Goal: Information Seeking & Learning: Learn about a topic

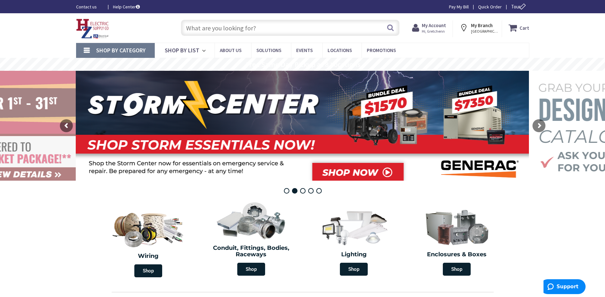
click at [224, 29] on input "text" at bounding box center [290, 28] width 218 height 16
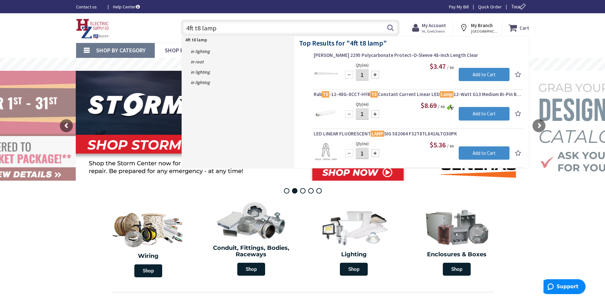
drag, startPoint x: 224, startPoint y: 32, endPoint x: 227, endPoint y: 29, distance: 3.7
click at [225, 30] on input "4ft t8 lamp" at bounding box center [290, 28] width 218 height 16
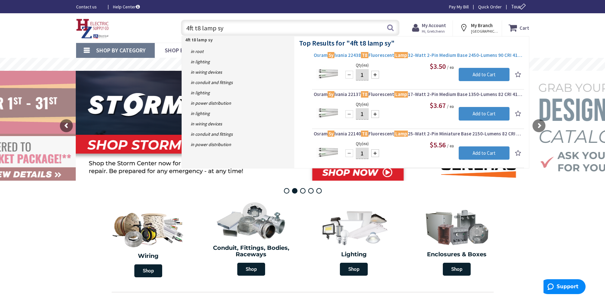
type input "4ft t8 lamp sy"
click at [369, 55] on span "Osram Sy lvania 22438 T8 Fluorescent Lamp 32-Watt 2-Pin Medium Base 2450-Lumens…" at bounding box center [418, 55] width 209 height 6
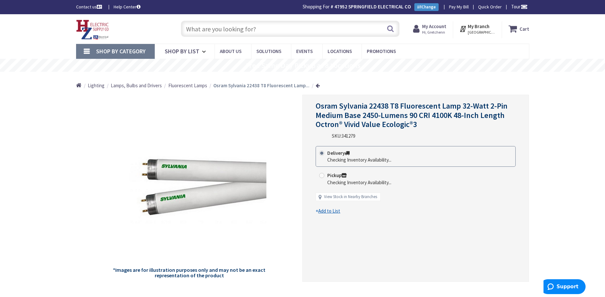
click at [217, 26] on input "text" at bounding box center [290, 29] width 218 height 16
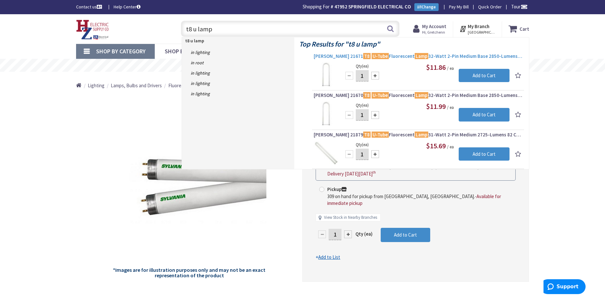
type input "t8 u lamp"
click at [392, 56] on span "Osram Sylvania 21671 T8 U-Tube Fluorescent Lamp 32-Watt 2-Pin Medium Base 2850-…" at bounding box center [418, 56] width 209 height 6
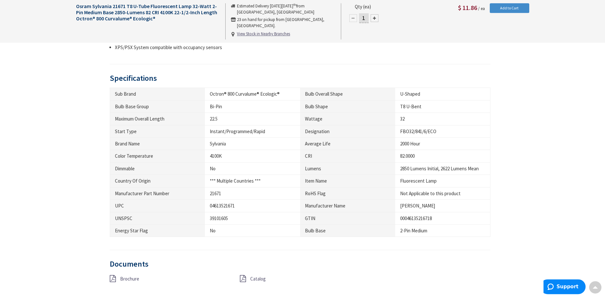
scroll to position [396, 0]
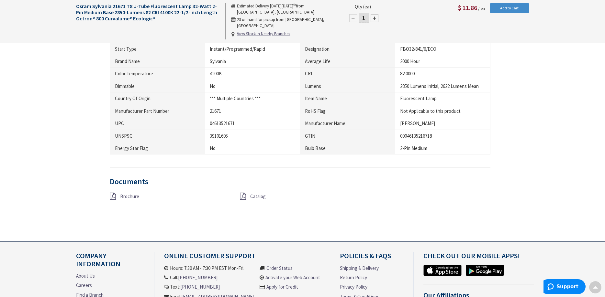
click at [262, 196] on span "Catalog" at bounding box center [258, 196] width 16 height 6
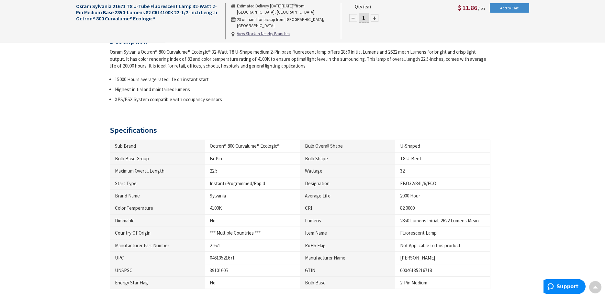
scroll to position [297, 0]
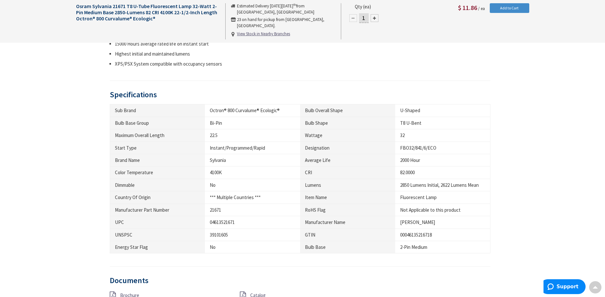
click at [65, 124] on main "Back *Images are for illustration purposes only and may not be an exact represe…" at bounding box center [302, 69] width 485 height 543
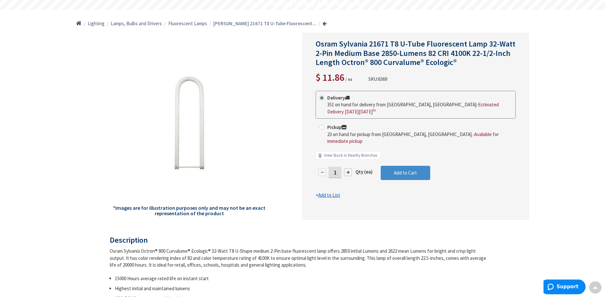
scroll to position [0, 0]
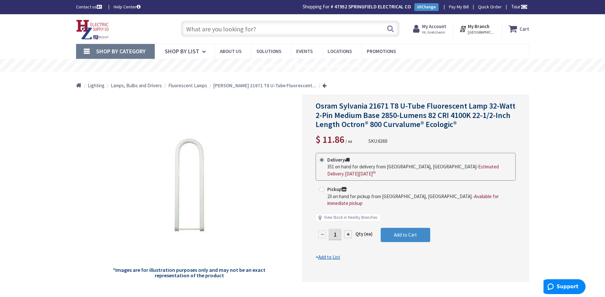
click at [210, 30] on input "text" at bounding box center [290, 29] width 218 height 16
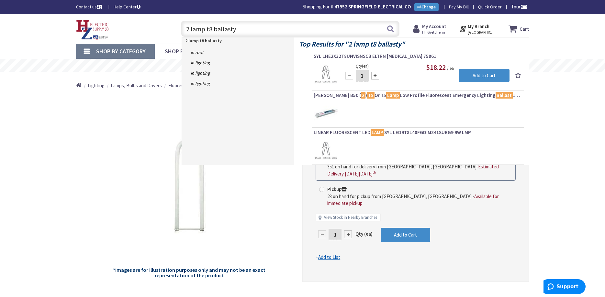
type input "2 lamp t8 ballast"
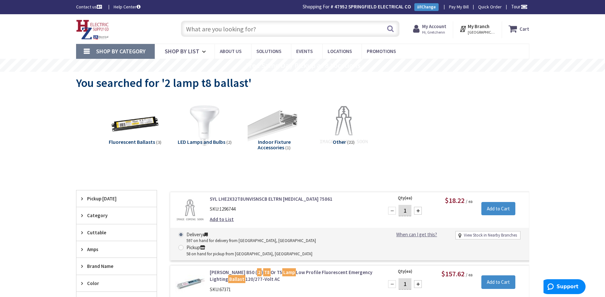
click at [204, 30] on input "text" at bounding box center [290, 29] width 218 height 16
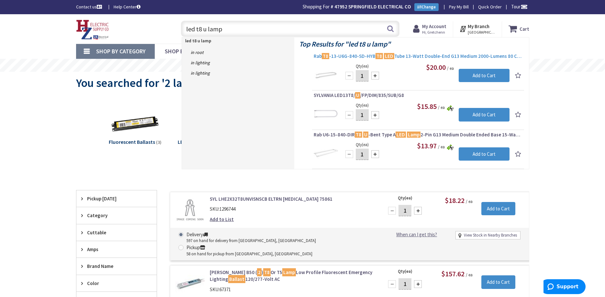
type input "led t8 u lamp"
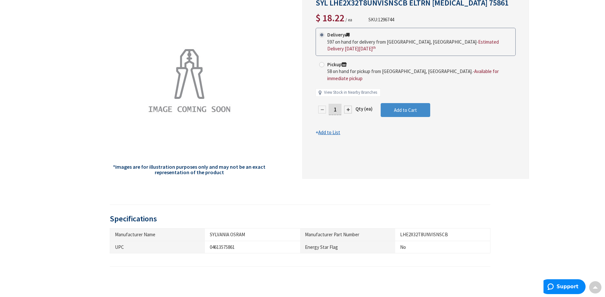
scroll to position [13, 0]
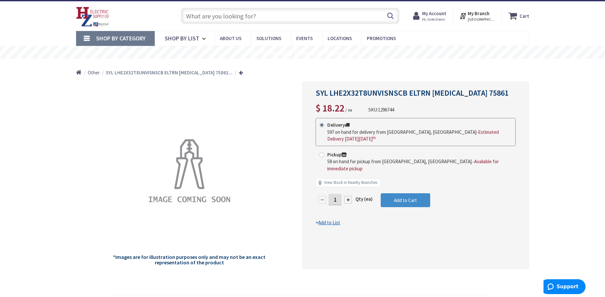
click at [96, 72] on span "Other" at bounding box center [94, 73] width 12 height 6
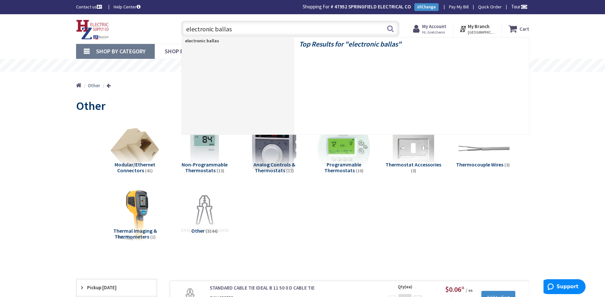
type input "electronic ballast"
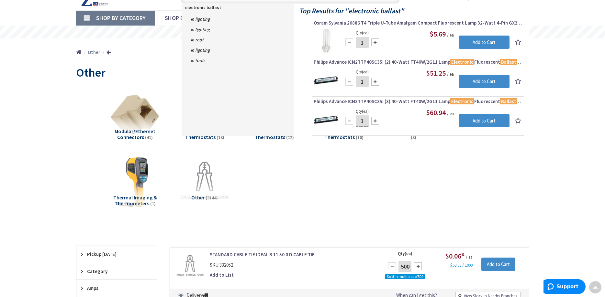
scroll to position [33, 0]
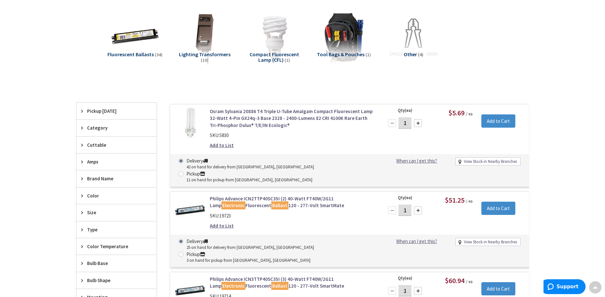
scroll to position [99, 0]
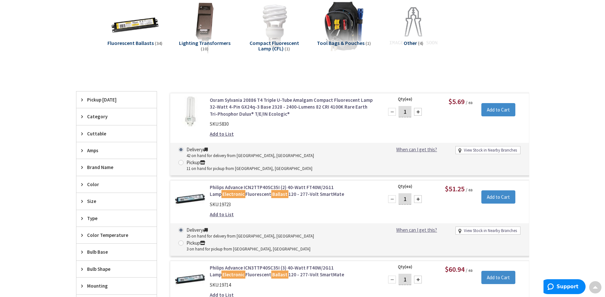
click at [146, 44] on span "Fluorescent Ballasts" at bounding box center [130, 43] width 46 height 6
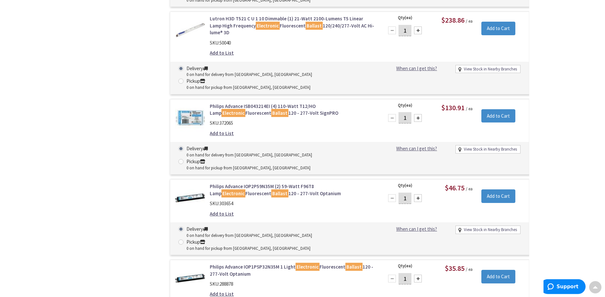
scroll to position [1334, 0]
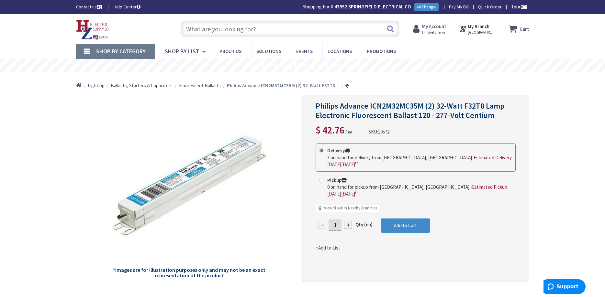
click at [212, 33] on input "text" at bounding box center [290, 29] width 218 height 16
paste input "ICN-2P32-N"
type input "ICN-2P32-N"
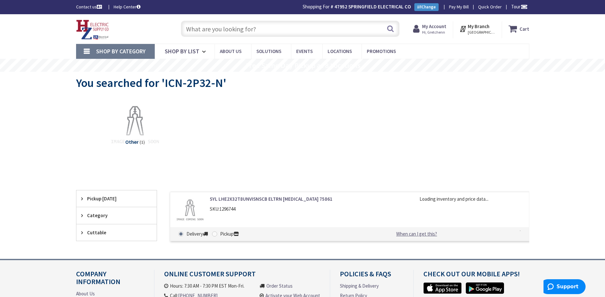
click at [286, 198] on link "SYL LHE2X32T8UNVISNSCB ELTRN [MEDICAL_DATA] 75861" at bounding box center [292, 199] width 165 height 7
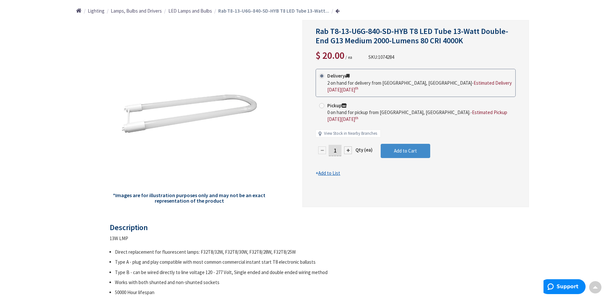
scroll to position [33, 0]
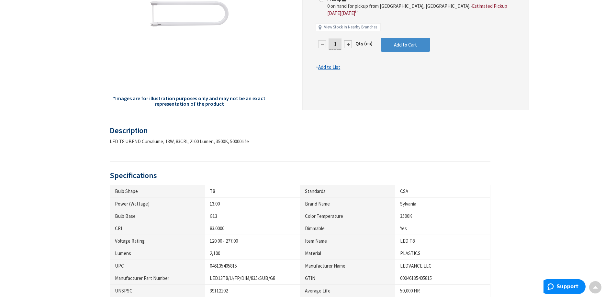
scroll to position [33, 0]
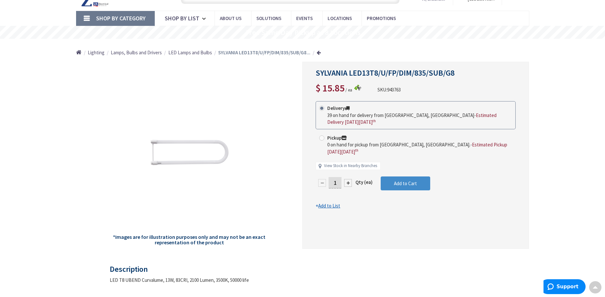
click at [196, 53] on span "LED Lamps and Bulbs" at bounding box center [190, 53] width 44 height 6
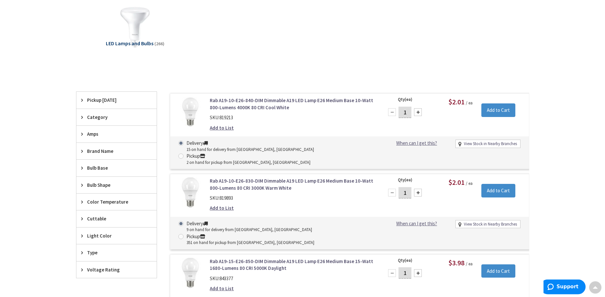
scroll to position [166, 0]
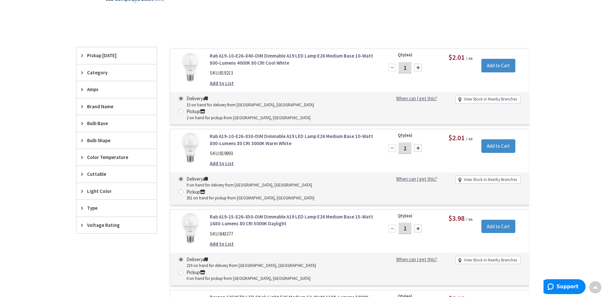
click at [82, 139] on icon at bounding box center [83, 140] width 5 height 5
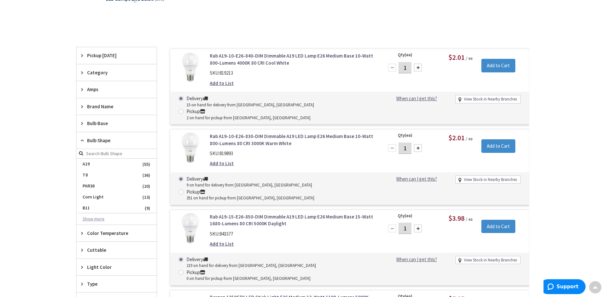
click at [106, 218] on button "Show more" at bounding box center [116, 219] width 80 height 11
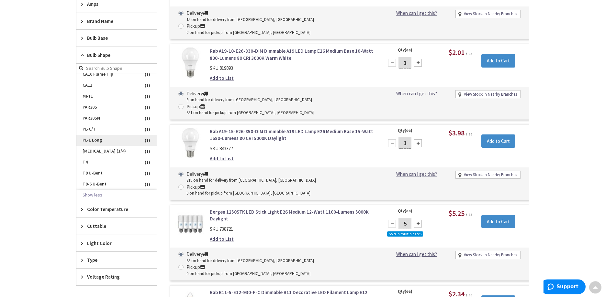
scroll to position [265, 0]
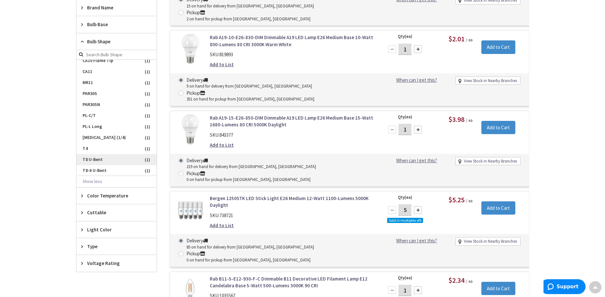
click at [90, 159] on span "T8 U-Bent" at bounding box center [116, 159] width 80 height 11
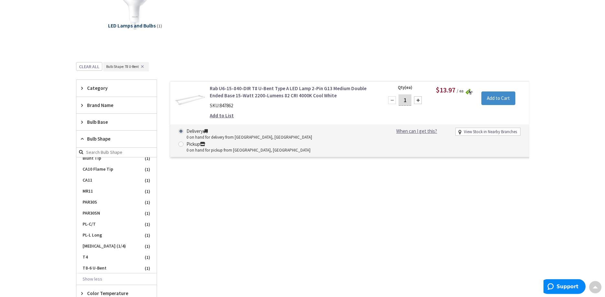
scroll to position [138, 0]
click at [246, 95] on link "Rab U6-15-840-DIR T8 U-Bent Type A LED Lamp 2-Pin G13 Medium Double Ended Base …" at bounding box center [292, 93] width 165 height 14
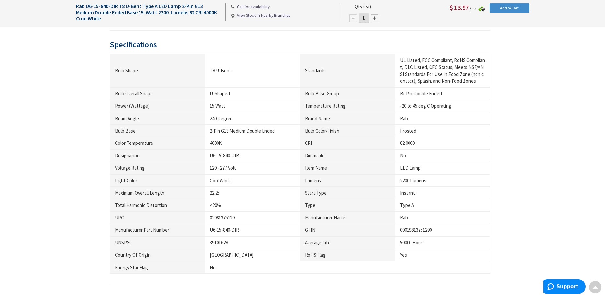
scroll to position [429, 0]
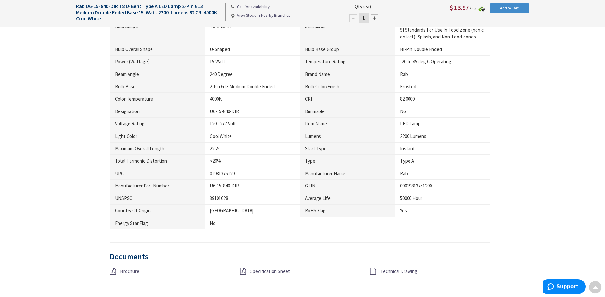
click at [274, 272] on span "Specification Sheet" at bounding box center [270, 272] width 40 height 6
click at [82, 60] on div "Description Rab Type A linear LED lamp features frosted finish. The T8 U-bent u…" at bounding box center [302, 85] width 463 height 432
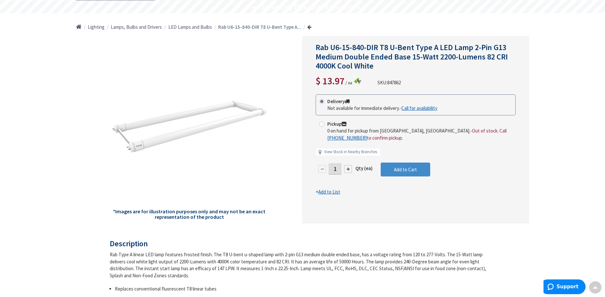
scroll to position [33, 0]
